Goal: Transaction & Acquisition: Purchase product/service

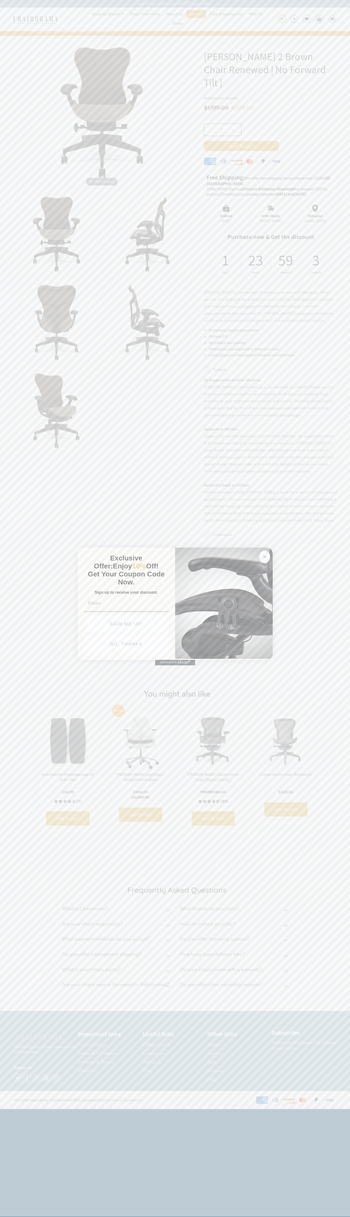
click at [265, 556] on icon "Close dialog" at bounding box center [265, 557] width 3 height 3
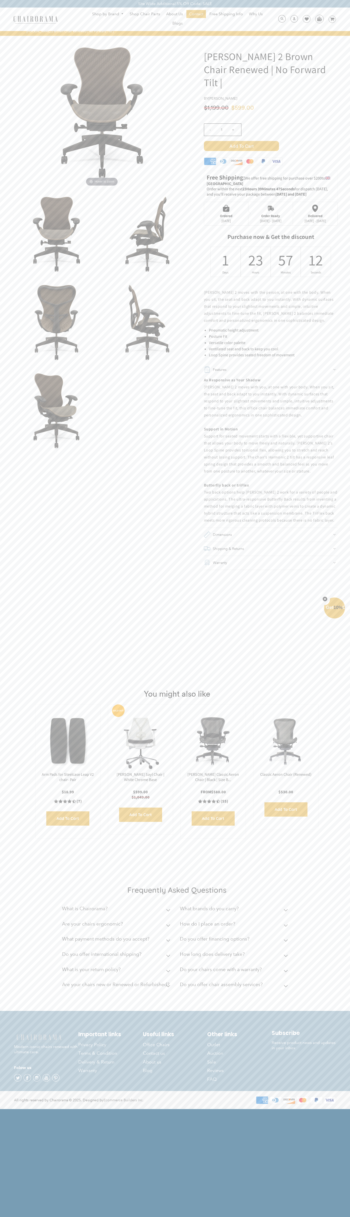
click at [242, 146] on span "Add to Cart" at bounding box center [241, 146] width 75 height 10
click at [320, 19] on img at bounding box center [320, 19] width 8 height 8
